Goal: Task Accomplishment & Management: Manage account settings

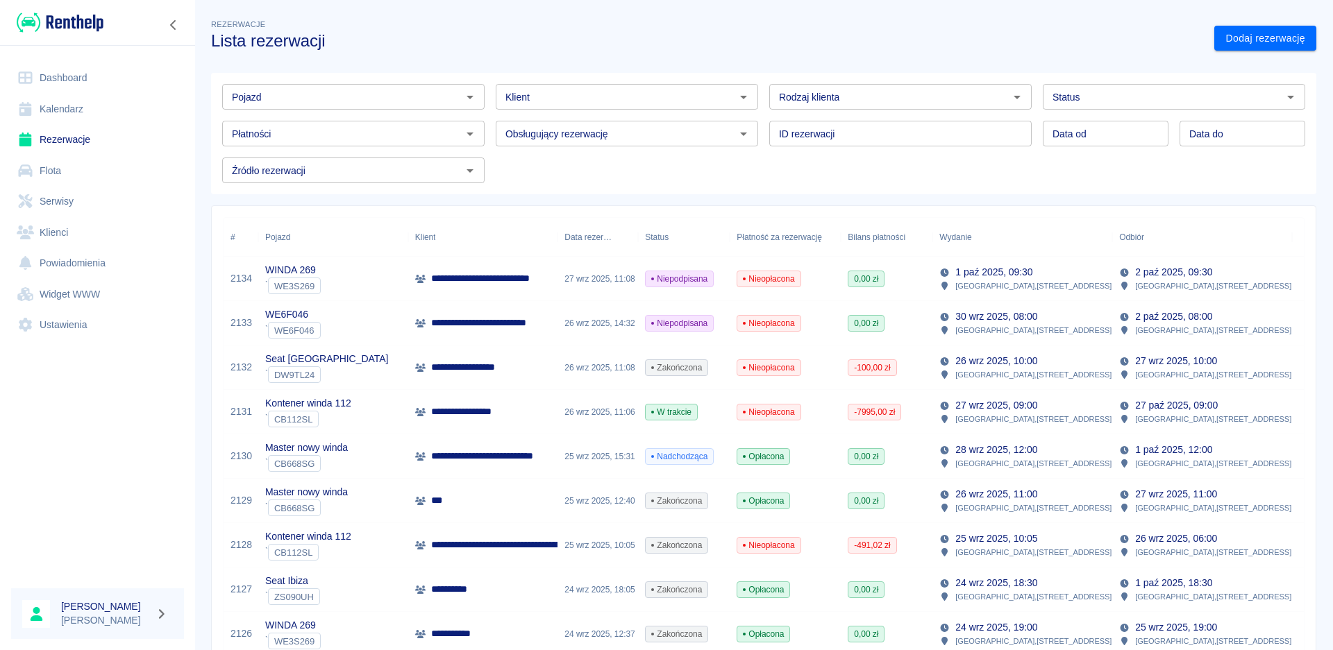
click at [47, 74] on link "Dashboard" at bounding box center [97, 77] width 173 height 31
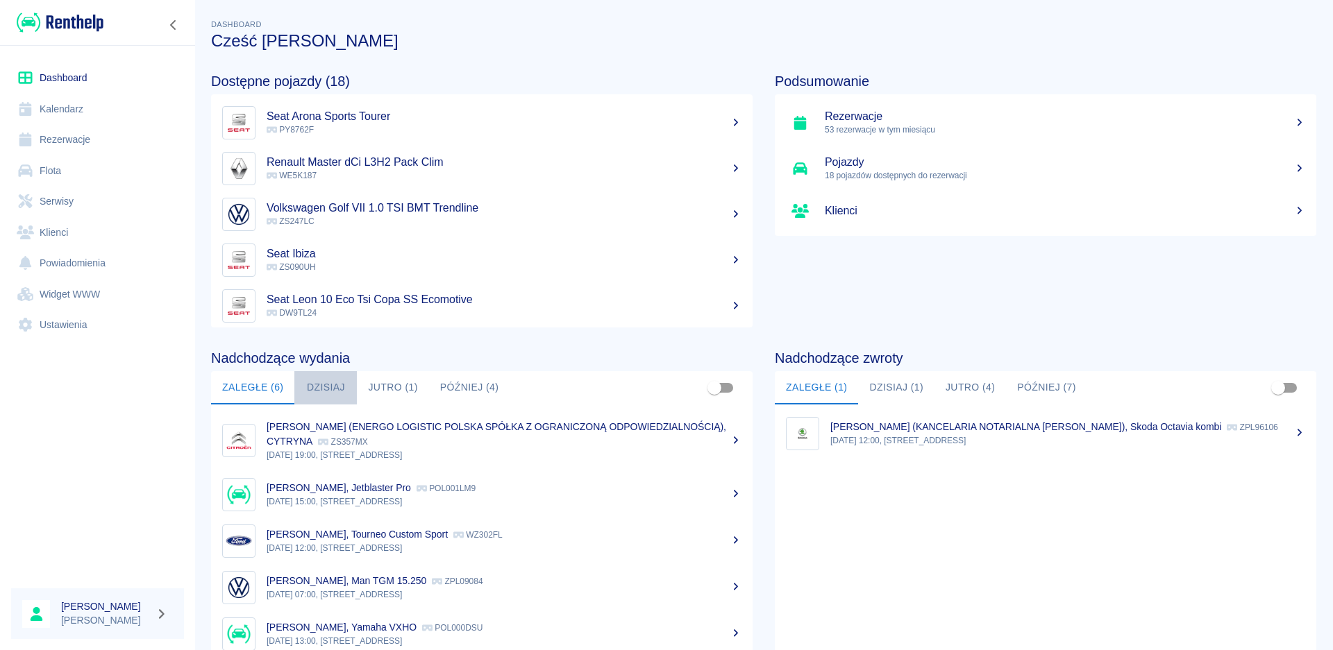
click at [339, 388] on button "Dzisiaj" at bounding box center [325, 387] width 62 height 33
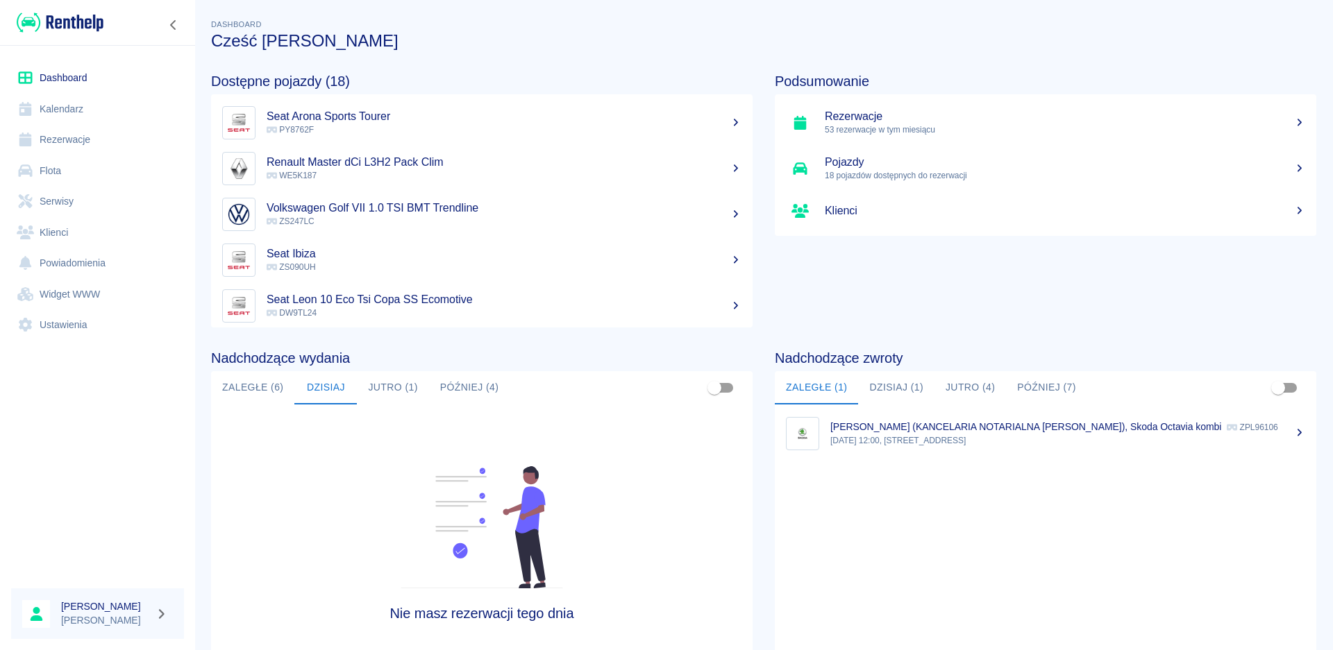
click at [383, 390] on button "Jutro (1)" at bounding box center [392, 387] width 71 height 33
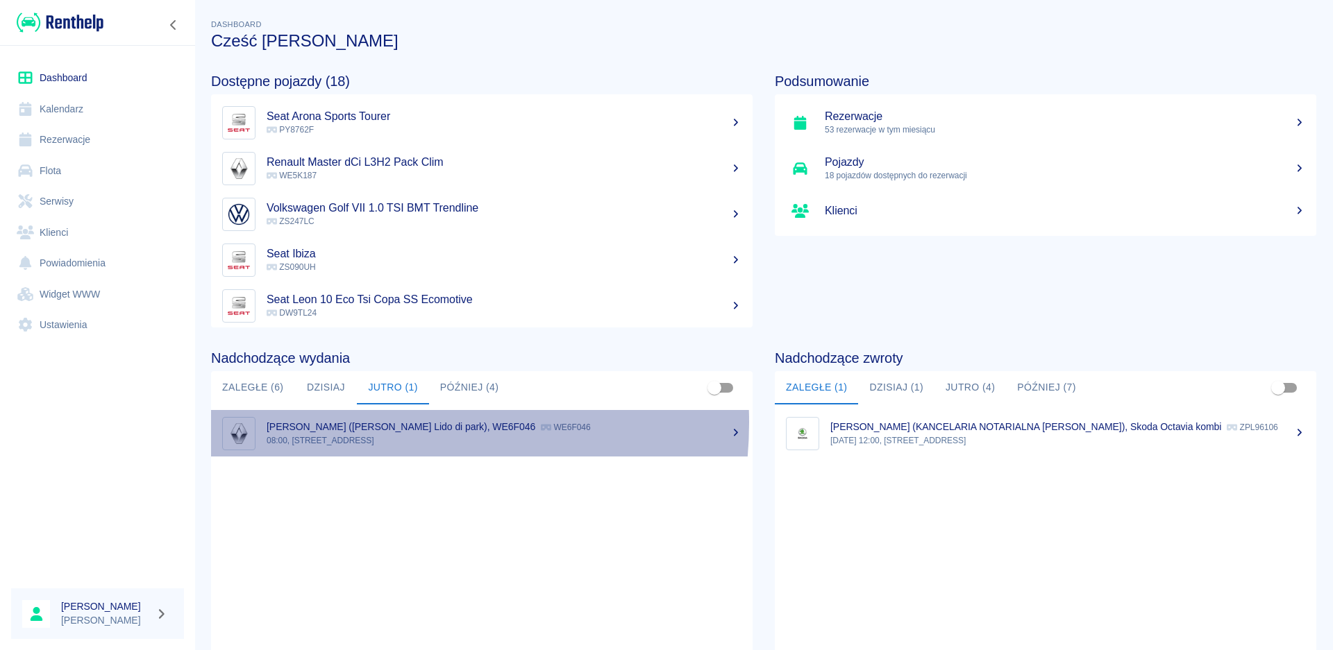
click at [359, 423] on p "[PERSON_NAME] ([PERSON_NAME] Lido di park), WE6F046" at bounding box center [401, 426] width 269 height 11
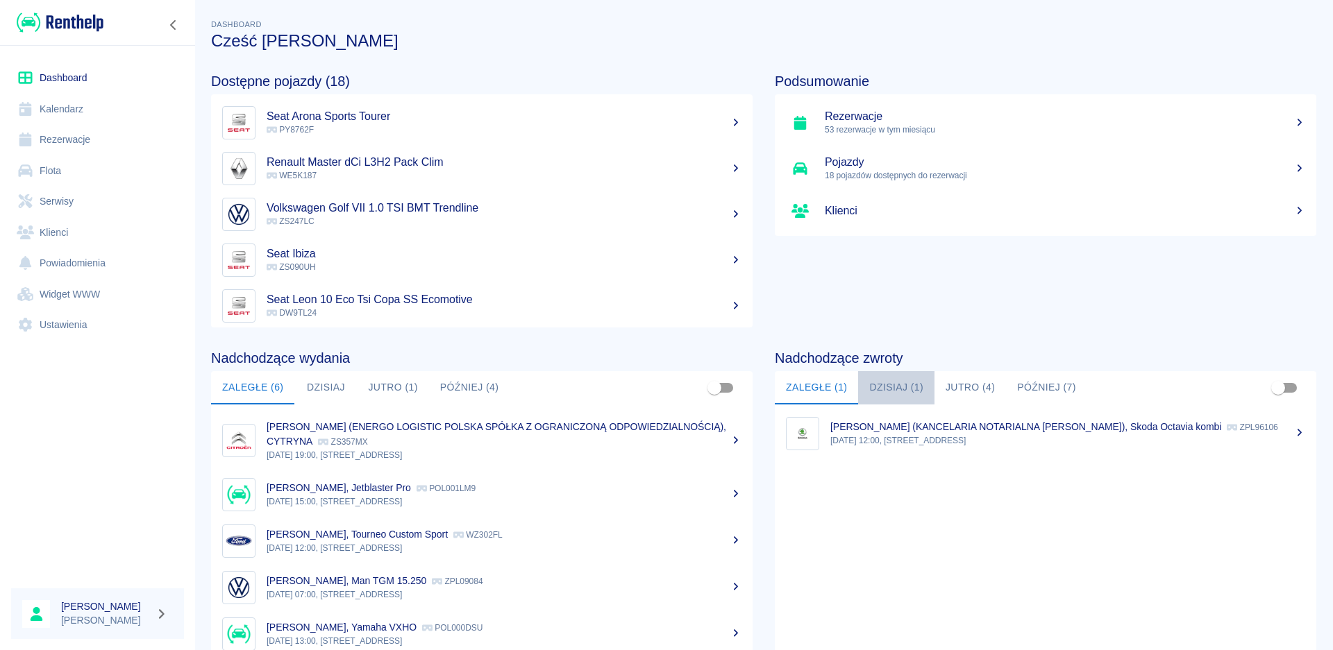
click at [864, 390] on button "Dzisiaj (1)" at bounding box center [896, 387] width 76 height 33
click at [800, 379] on button "Zaległe (1)" at bounding box center [816, 387] width 83 height 33
click at [925, 387] on button "Dzisiaj (1)" at bounding box center [896, 387] width 76 height 33
click at [961, 385] on button "Jutro (4)" at bounding box center [969, 387] width 71 height 33
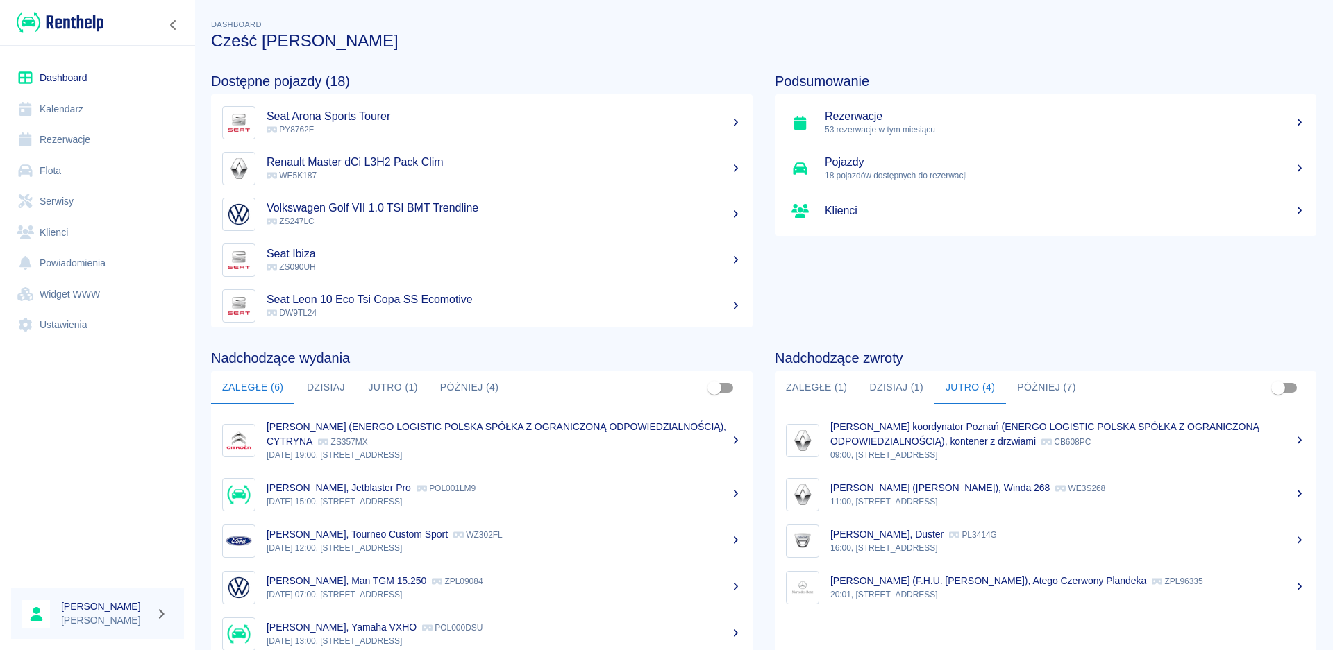
scroll to position [69, 0]
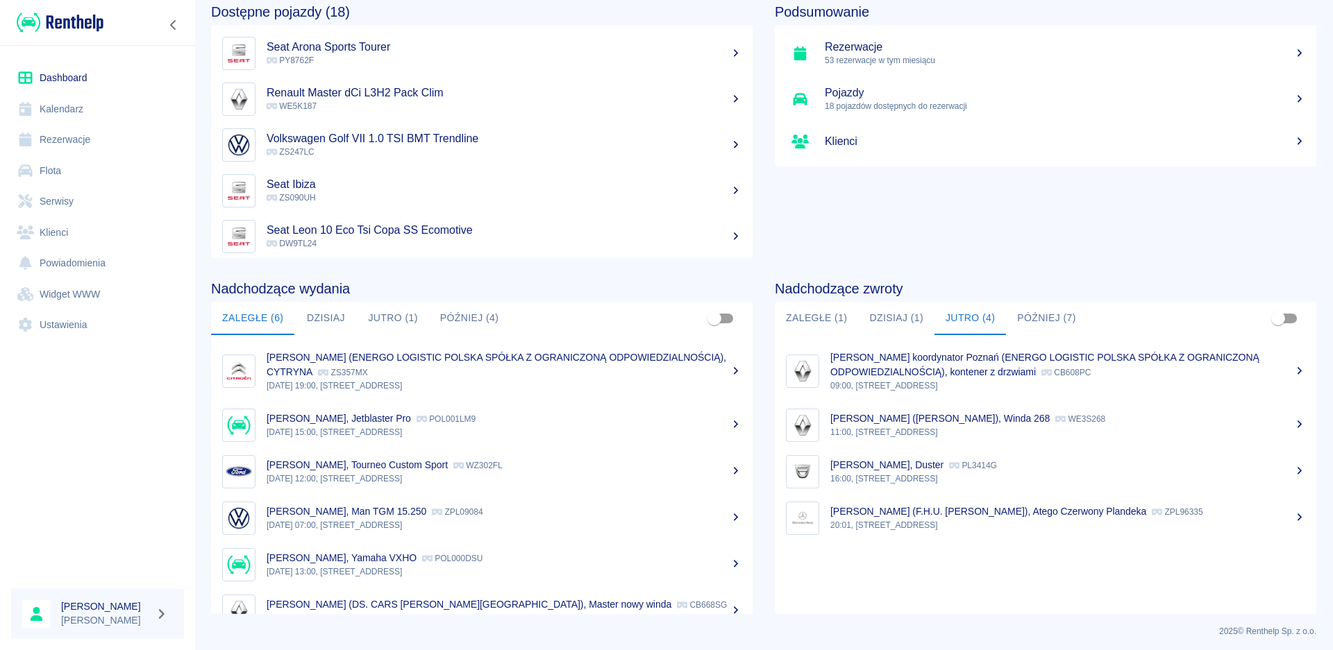
click at [914, 425] on div "[PERSON_NAME] ([PERSON_NAME]), Winda 268 WE3S268" at bounding box center [1067, 419] width 475 height 15
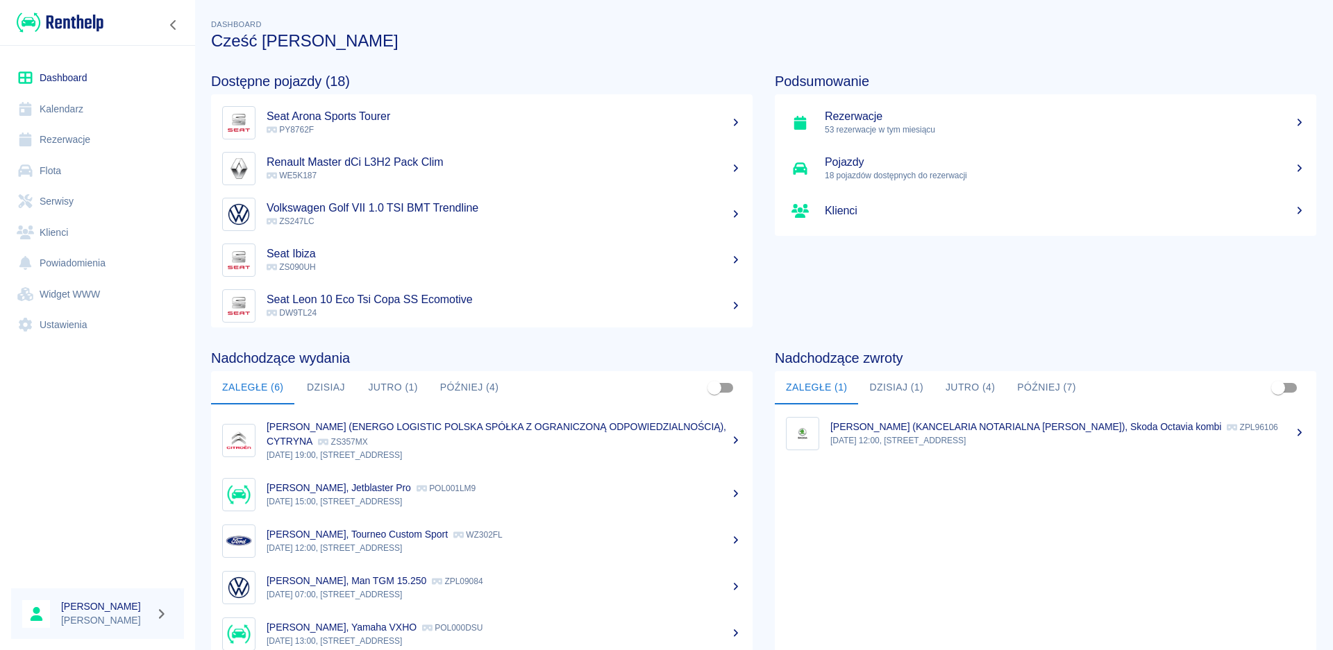
click at [901, 535] on ul "[PERSON_NAME] (KANCELARIA NOTARIALNA [PERSON_NAME]), Skoda Octavia kombi ZPL961…" at bounding box center [1045, 544] width 541 height 279
